Goal: Transaction & Acquisition: Purchase product/service

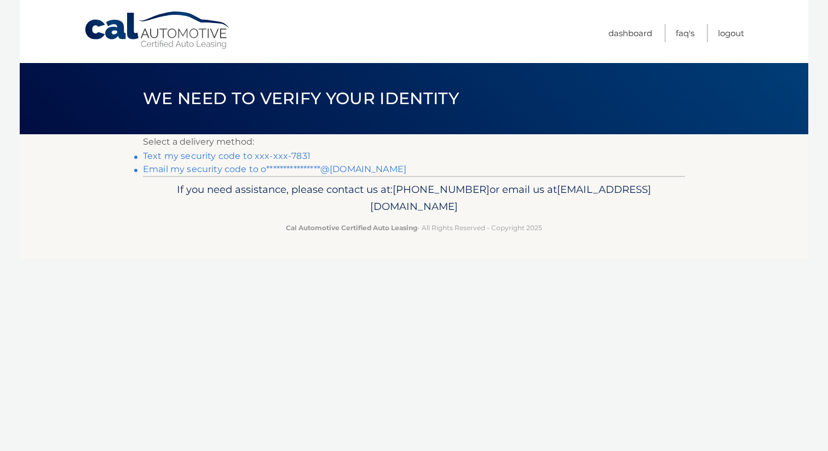
click at [290, 158] on link "Text my security code to xxx-xxx-7831" at bounding box center [227, 156] width 168 height 10
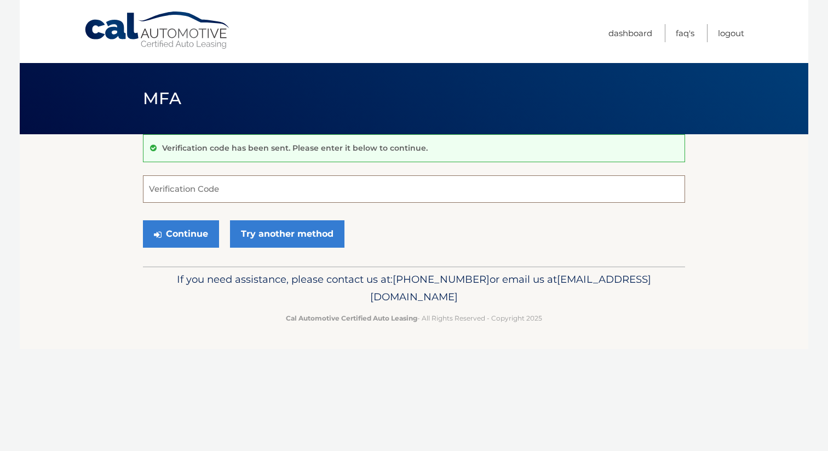
click at [274, 191] on input "Verification Code" at bounding box center [414, 188] width 542 height 27
type input "322697"
click at [143, 220] on button "Continue" at bounding box center [181, 233] width 76 height 27
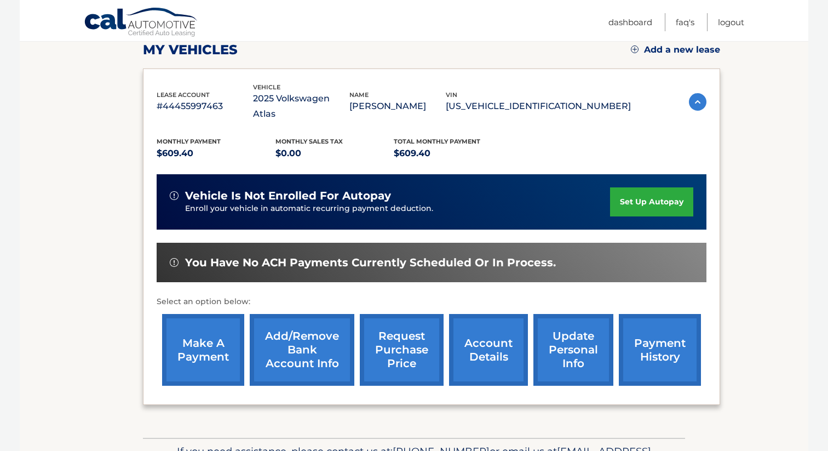
scroll to position [165, 0]
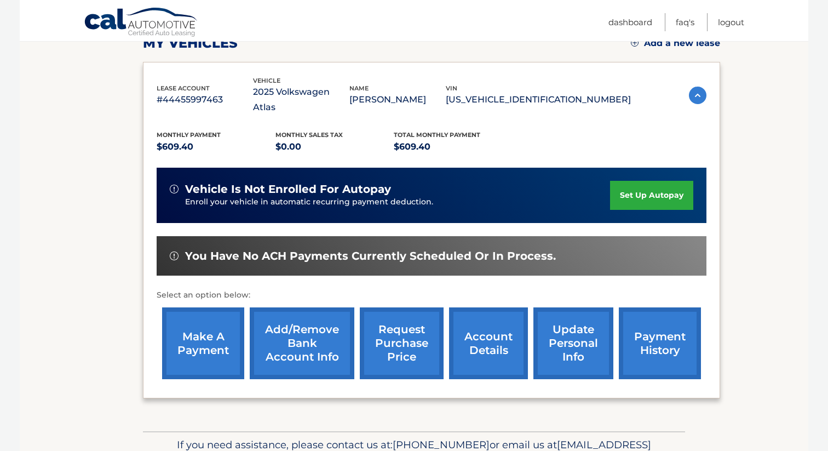
click at [189, 338] on link "make a payment" at bounding box center [203, 343] width 82 height 72
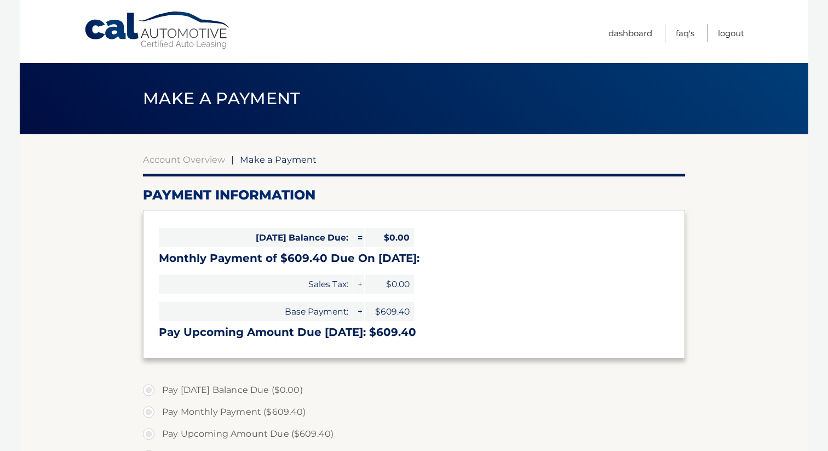
select select "ZDhjM2I2Y2MtZTg3Zi00NmNjLThjZmYtODQ5OGFjODZiNzNl"
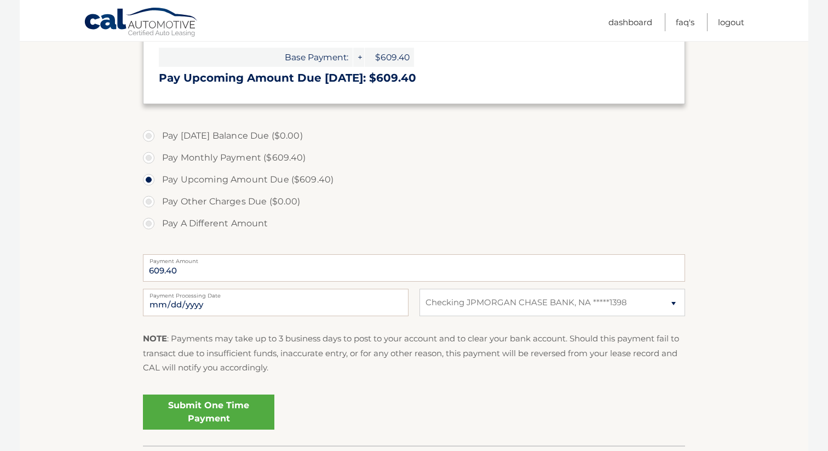
scroll to position [281, 0]
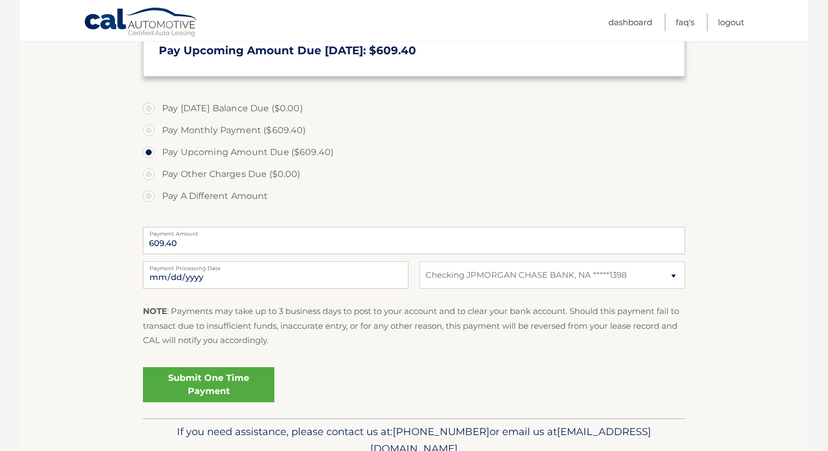
click at [224, 396] on link "Submit One Time Payment" at bounding box center [208, 384] width 131 height 35
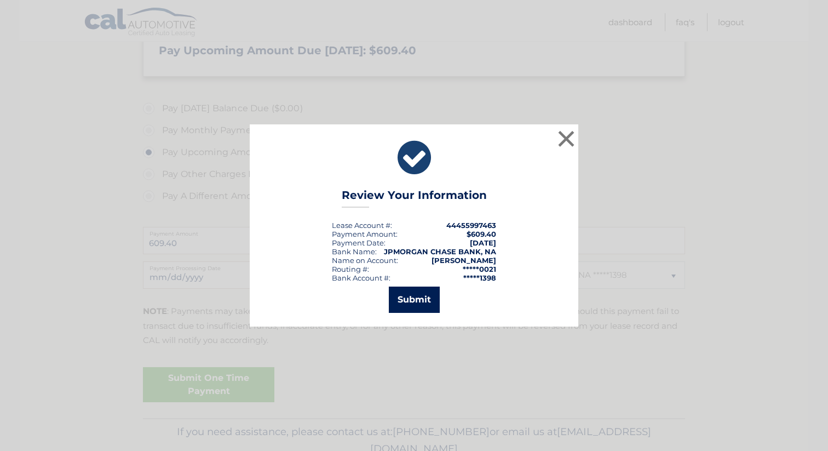
click at [431, 297] on button "Submit" at bounding box center [414, 299] width 51 height 26
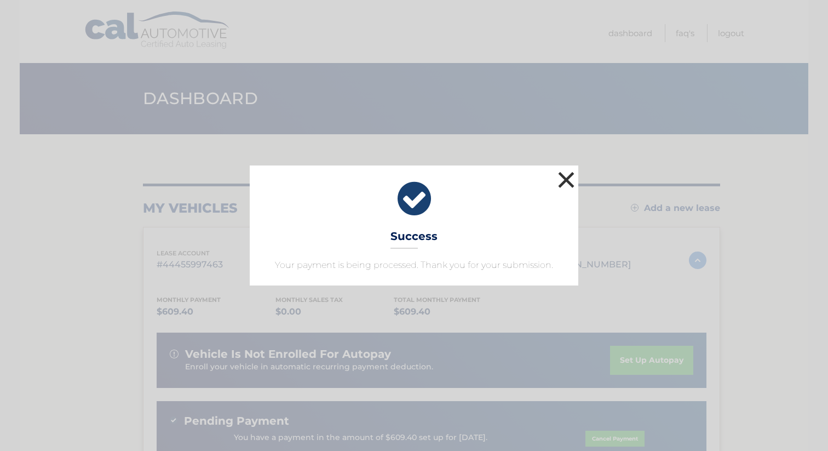
click at [562, 184] on button "×" at bounding box center [566, 180] width 22 height 22
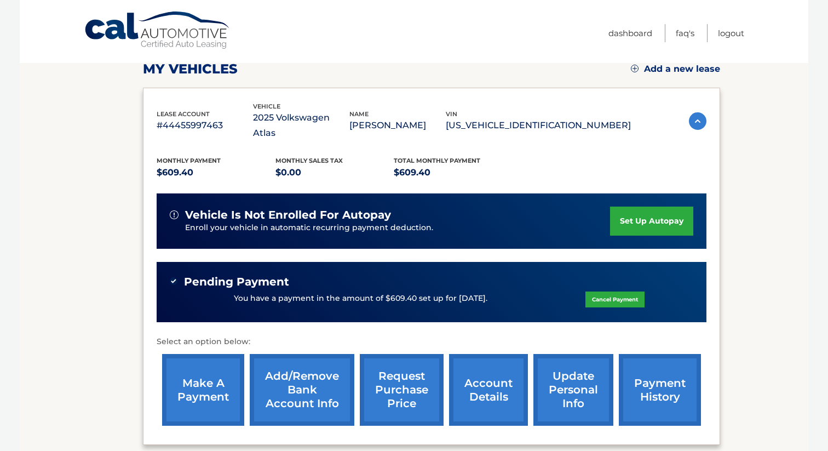
scroll to position [233, 0]
